Goal: Task Accomplishment & Management: Manage account settings

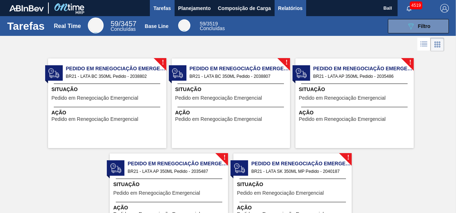
click at [288, 4] on span "Relatórios" at bounding box center [290, 8] width 24 height 9
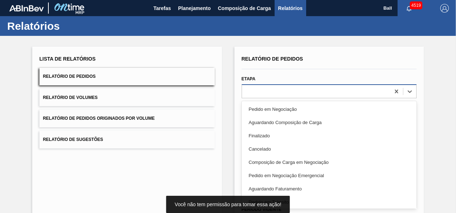
click at [293, 91] on div at bounding box center [316, 91] width 148 height 10
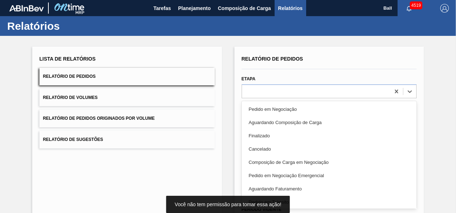
click at [225, 103] on div "Lista de Relatórios Relatório de Pedidos Relatório de Volumes Relatório de Pedi…" at bounding box center [228, 184] width 456 height 296
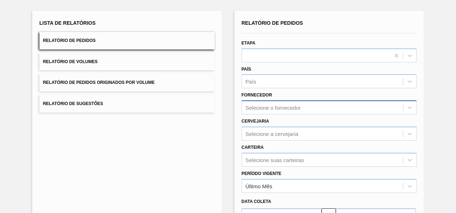
scroll to position [50, 0]
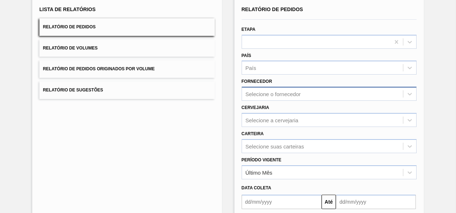
click at [256, 101] on div "Selecione o fornecedor" at bounding box center [329, 94] width 175 height 14
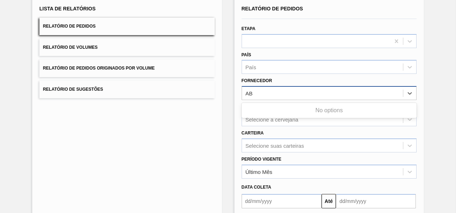
type input "A"
type input "V"
click at [224, 100] on div "Lista de Relatórios Relatório de Pedidos Relatório de Volumes Relatório de Pedi…" at bounding box center [228, 134] width 456 height 296
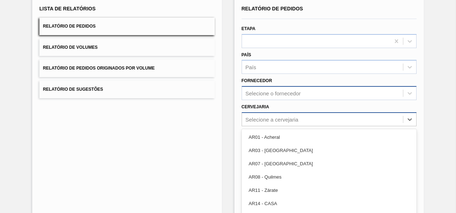
click at [258, 125] on div "option AR03 - Corrientes focused, 2 of 93. 93 results available. Use Up and Dow…" at bounding box center [329, 119] width 175 height 14
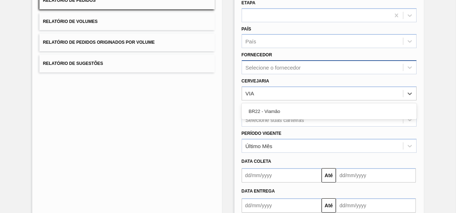
type input "VIAM"
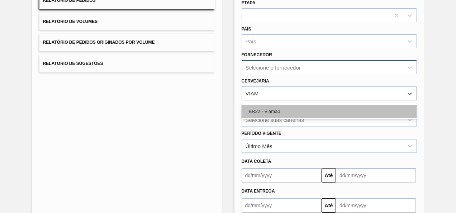
click at [310, 108] on div "BR22 - Viamão" at bounding box center [329, 111] width 175 height 13
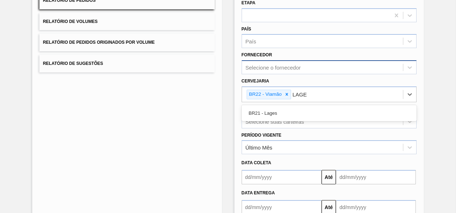
type input "LAGES"
click at [310, 108] on div "BR21 - Lages" at bounding box center [329, 113] width 175 height 13
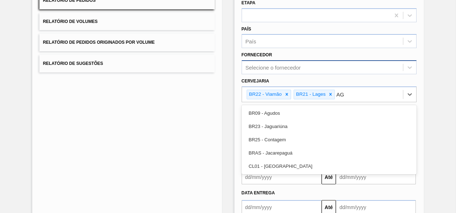
type input "AGU"
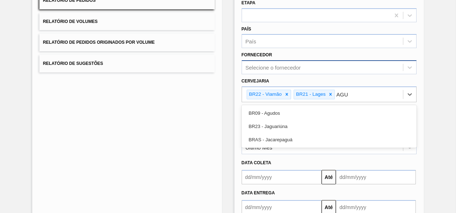
click at [310, 108] on div "BR09 - Agudos" at bounding box center [329, 113] width 175 height 13
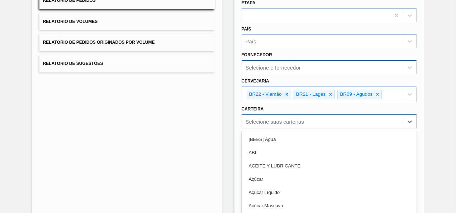
click at [308, 118] on div "option ABI focused, 2 of 101. 101 results available. Use Up and Down to choose …" at bounding box center [329, 121] width 175 height 14
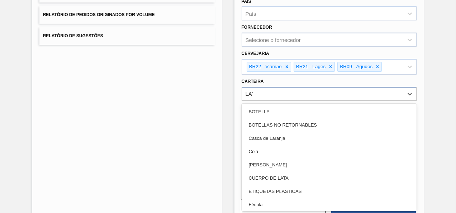
type input "LATA"
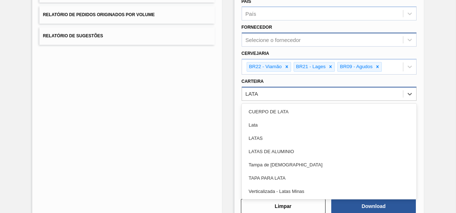
click at [308, 118] on div "Lata" at bounding box center [329, 124] width 175 height 13
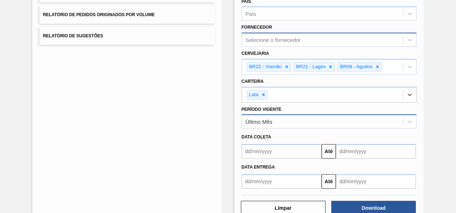
scroll to position [121, 0]
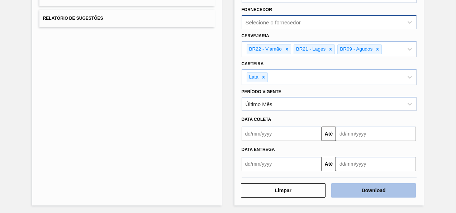
click at [359, 193] on button "Download" at bounding box center [373, 190] width 85 height 14
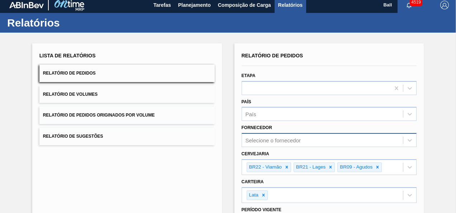
scroll to position [0, 0]
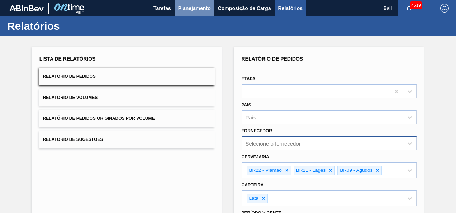
click at [181, 8] on span "Planejamento" at bounding box center [194, 8] width 33 height 9
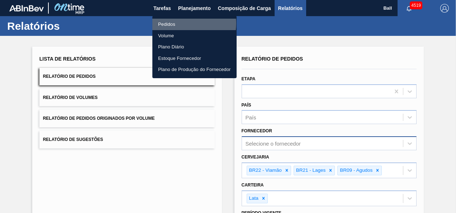
click at [181, 23] on li "Pedidos" at bounding box center [194, 24] width 84 height 11
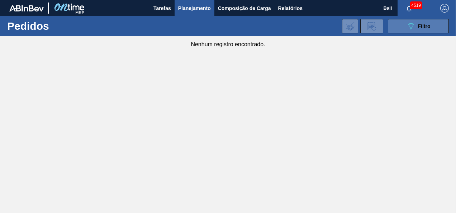
click at [410, 27] on icon at bounding box center [411, 26] width 5 height 6
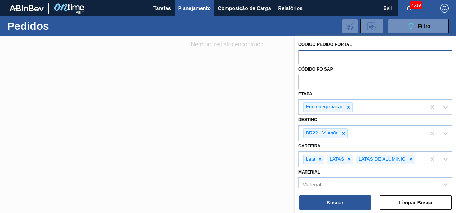
click at [343, 57] on input "text" at bounding box center [375, 57] width 154 height 14
paste input "text"
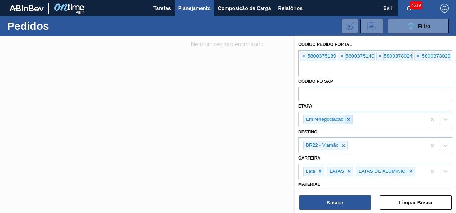
click at [346, 121] on icon at bounding box center [348, 119] width 5 height 5
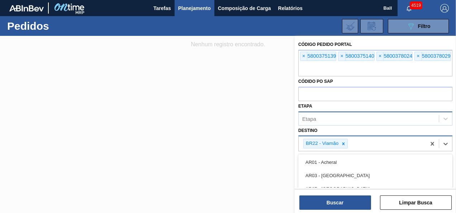
click at [358, 141] on div "BR22 - Viamão" at bounding box center [362, 143] width 127 height 15
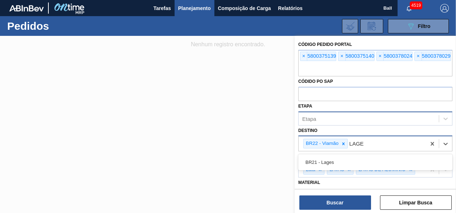
type input "LAGES"
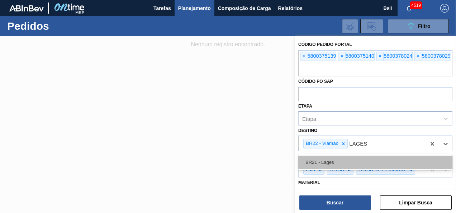
click at [352, 162] on div "BR21 - Lages" at bounding box center [375, 162] width 154 height 13
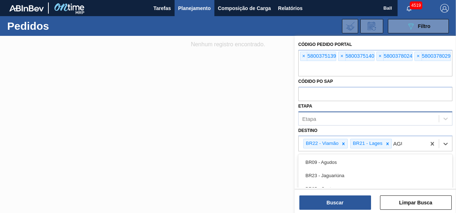
type input "AGUD"
click at [352, 162] on div "BR09 - Agudos" at bounding box center [375, 162] width 154 height 13
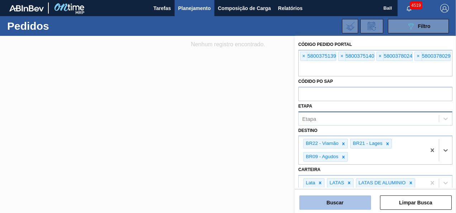
click at [349, 199] on button "Buscar" at bounding box center [335, 202] width 72 height 14
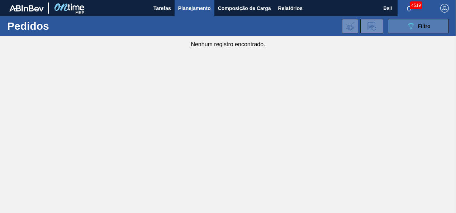
click at [421, 22] on div "089F7B8B-B2A5-4AFE-B5C0-19BA573D28AC Filtro" at bounding box center [419, 26] width 24 height 9
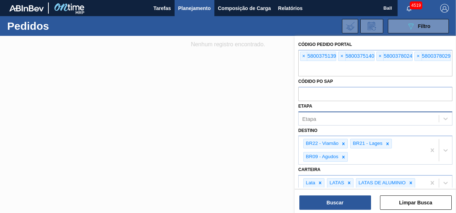
scroll to position [36, 0]
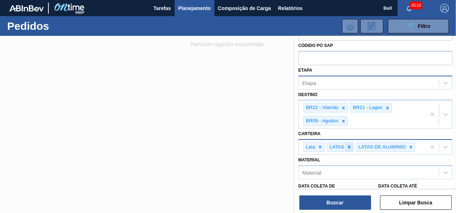
click at [349, 145] on icon at bounding box center [349, 147] width 5 height 5
click at [382, 146] on icon at bounding box center [381, 147] width 5 height 5
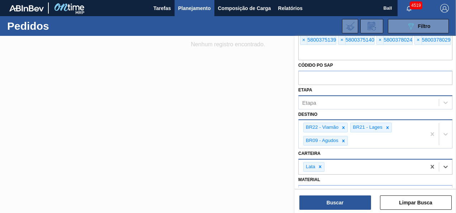
scroll to position [0, 0]
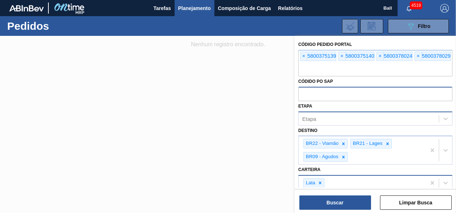
click at [340, 90] on input "text" at bounding box center [375, 94] width 154 height 14
paste input "text"
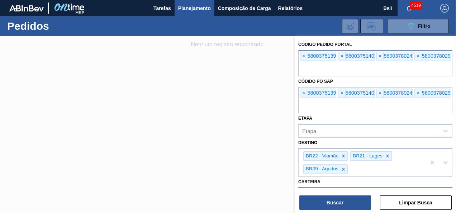
click at [377, 54] on div "× 5800378024" at bounding box center [395, 56] width 36 height 9
click at [342, 56] on span "×" at bounding box center [342, 56] width 7 height 9
click at [306, 55] on span "×" at bounding box center [304, 56] width 7 height 9
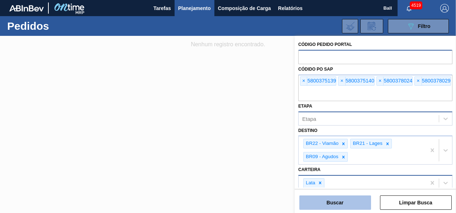
click at [332, 199] on button "Buscar" at bounding box center [335, 202] width 72 height 14
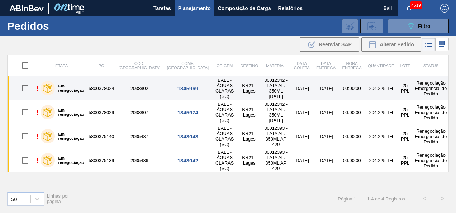
click at [106, 87] on td "5800378024" at bounding box center [102, 88] width 28 height 24
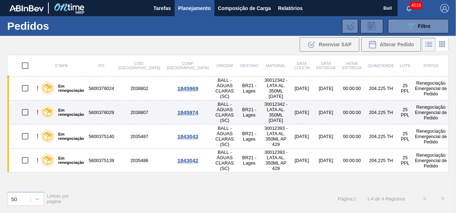
click at [103, 105] on td "5800378029" at bounding box center [102, 112] width 28 height 24
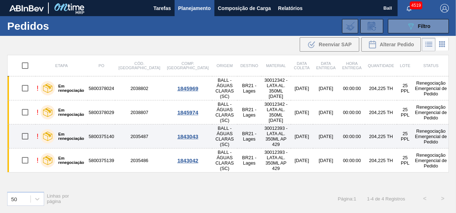
click at [103, 129] on td "5800375140" at bounding box center [102, 136] width 28 height 24
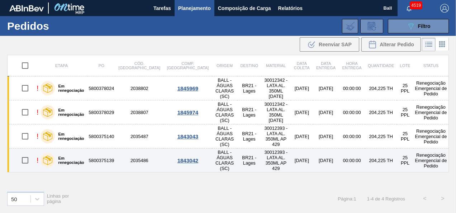
click at [107, 148] on td "5800375139" at bounding box center [102, 160] width 28 height 24
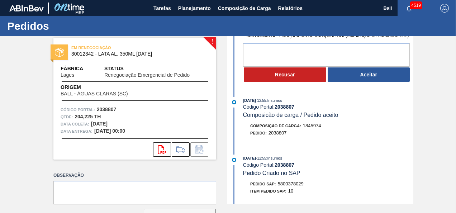
scroll to position [72, 0]
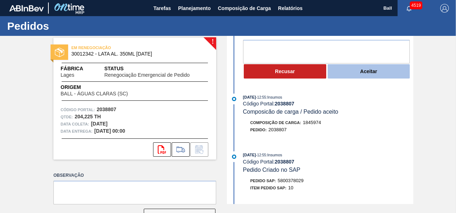
click at [346, 77] on button "Aceitar" at bounding box center [369, 71] width 82 height 14
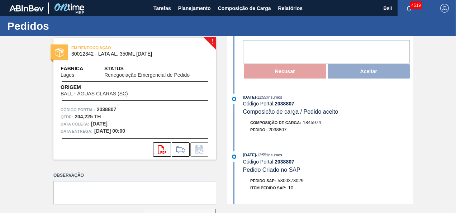
scroll to position [0, 0]
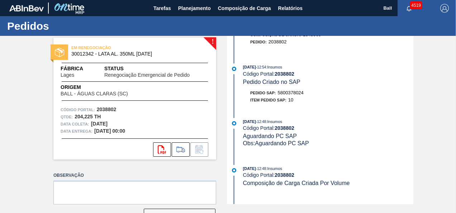
scroll to position [121, 0]
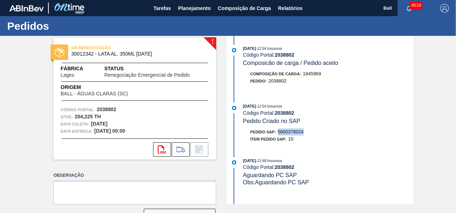
drag, startPoint x: 303, startPoint y: 133, endPoint x: 278, endPoint y: 133, distance: 25.1
click at [278, 133] on span "5800378024" at bounding box center [291, 131] width 26 height 5
copy span "5800378024"
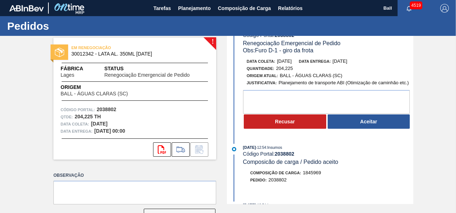
scroll to position [0, 0]
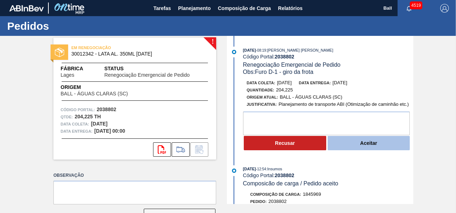
click at [377, 144] on button "Aceitar" at bounding box center [369, 143] width 82 height 14
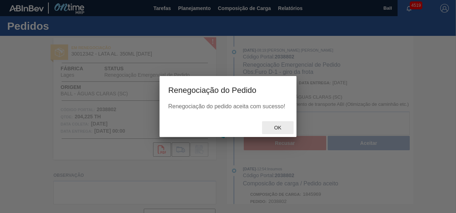
click at [278, 129] on span "Ok" at bounding box center [278, 128] width 19 height 6
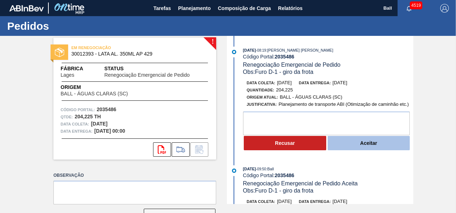
click at [366, 145] on button "Aceitar" at bounding box center [369, 143] width 82 height 14
click at [367, 141] on button "Aceitar" at bounding box center [369, 143] width 82 height 14
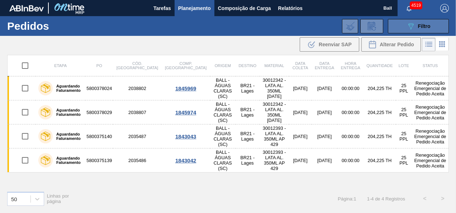
click at [430, 24] on span "Filtro" at bounding box center [424, 26] width 13 height 6
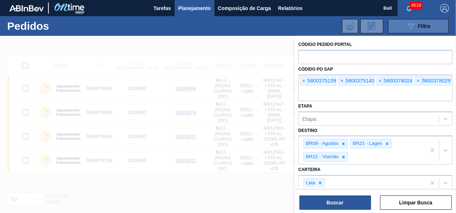
click at [429, 24] on span "Filtro" at bounding box center [424, 26] width 13 height 6
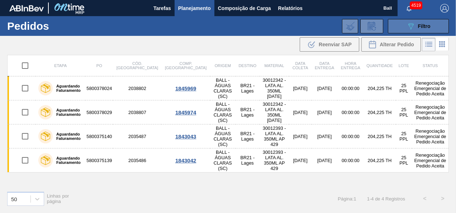
click at [417, 29] on div "089F7B8B-B2A5-4AFE-B5C0-19BA573D28AC Filtro" at bounding box center [419, 26] width 24 height 9
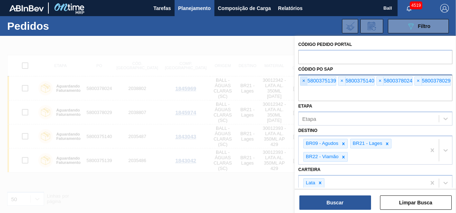
click at [303, 81] on span "×" at bounding box center [304, 81] width 7 height 9
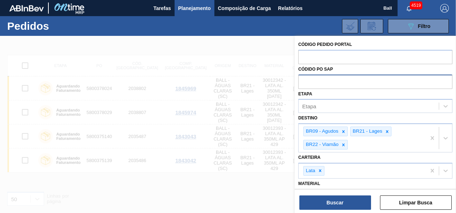
paste input "text"
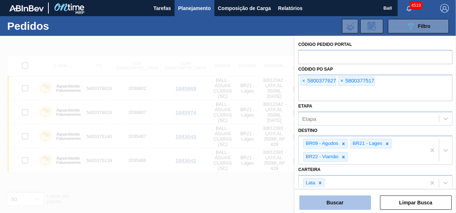
click at [339, 197] on button "Buscar" at bounding box center [335, 202] width 72 height 14
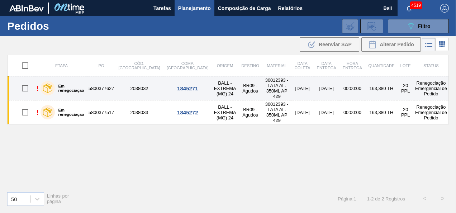
click at [74, 87] on label "Em renegociação" at bounding box center [70, 88] width 30 height 9
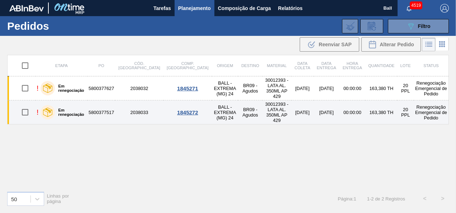
click at [76, 108] on label "Em renegociação" at bounding box center [70, 112] width 30 height 9
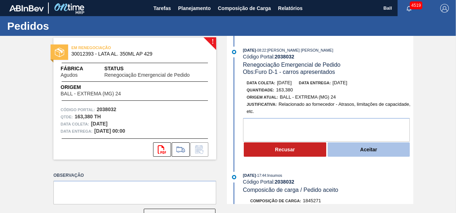
click at [344, 157] on button "Aceitar" at bounding box center [369, 149] width 82 height 14
click at [365, 148] on button "Aceitar" at bounding box center [369, 149] width 82 height 14
